Goal: Transaction & Acquisition: Obtain resource

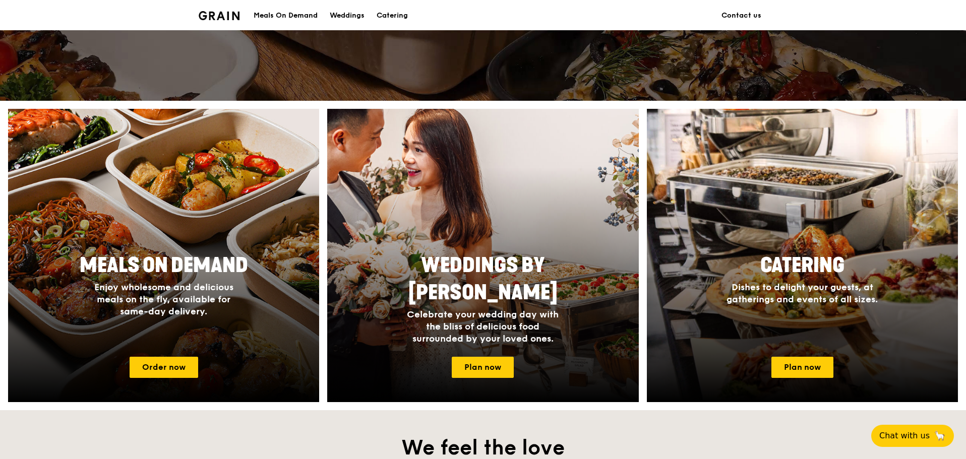
scroll to position [554, 0]
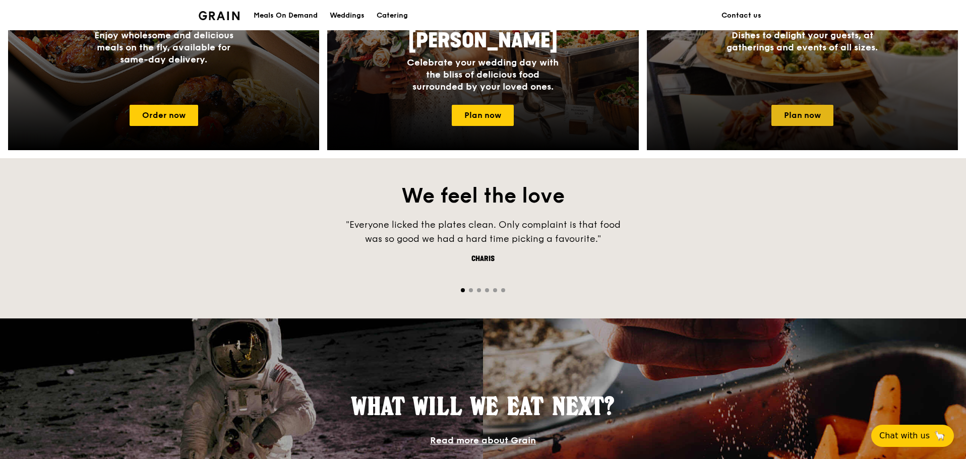
click at [812, 105] on link "Plan now" at bounding box center [802, 115] width 62 height 21
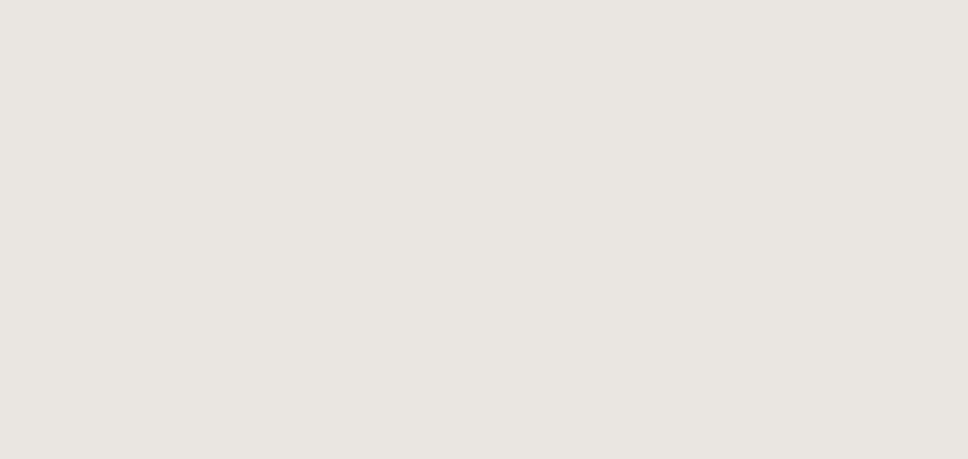
click at [813, 117] on html at bounding box center [484, 229] width 968 height 459
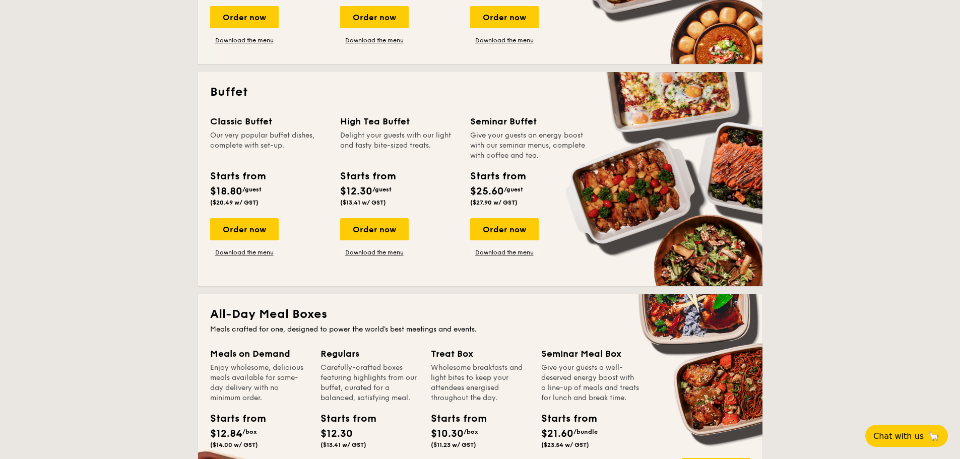
scroll to position [403, 0]
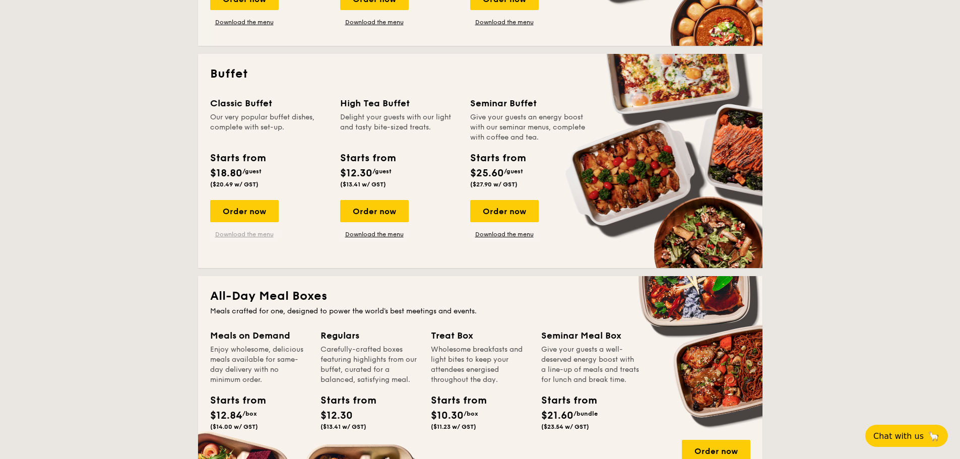
click at [257, 232] on link "Download the menu" at bounding box center [244, 234] width 69 height 8
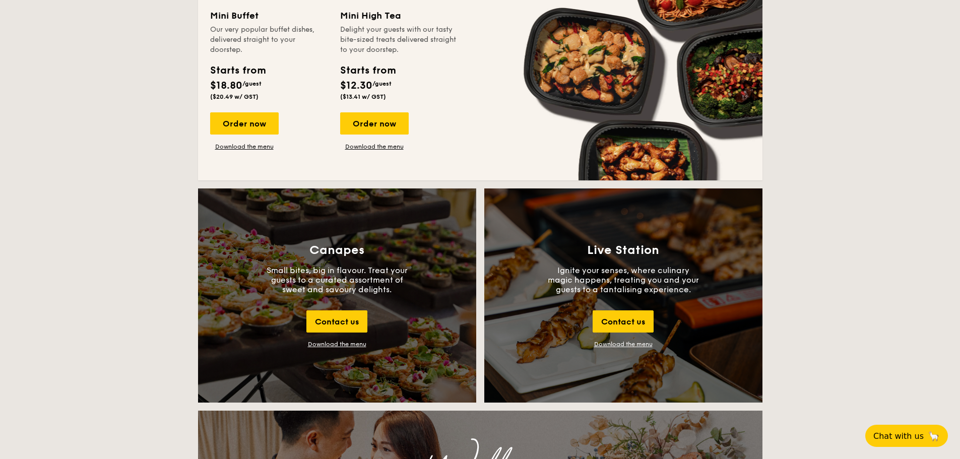
scroll to position [958, 0]
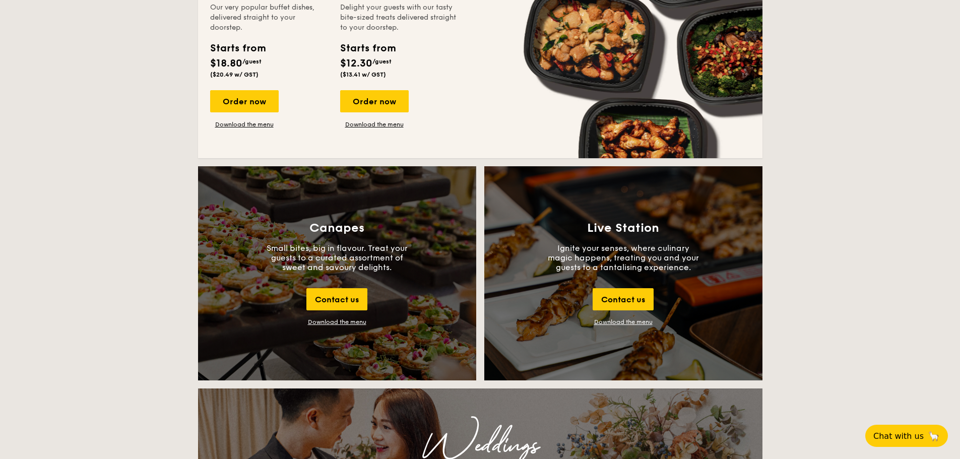
click at [617, 323] on link "Download the menu" at bounding box center [623, 322] width 58 height 7
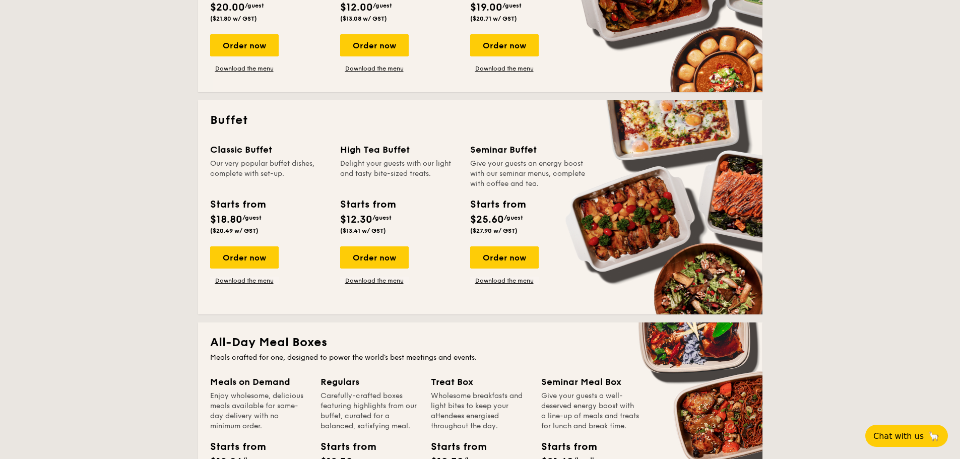
scroll to position [353, 0]
